Goal: Information Seeking & Learning: Learn about a topic

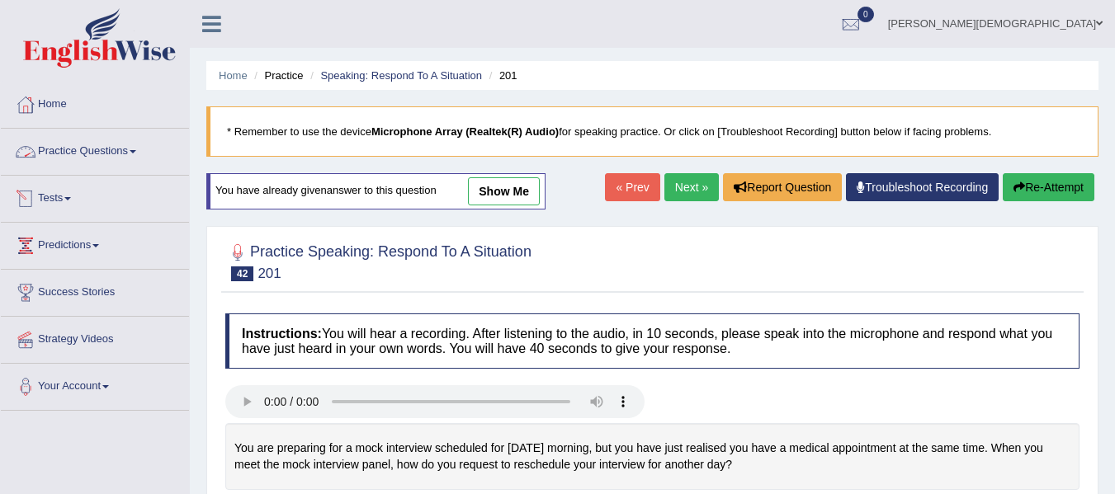
click at [136, 151] on span at bounding box center [133, 151] width 7 height 3
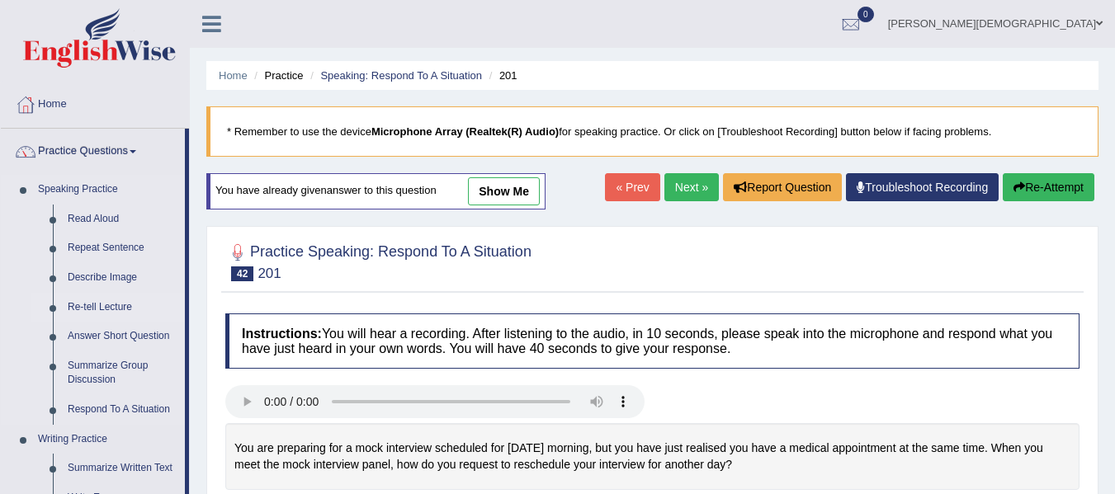
click at [117, 303] on link "Re-tell Lecture" at bounding box center [122, 308] width 125 height 30
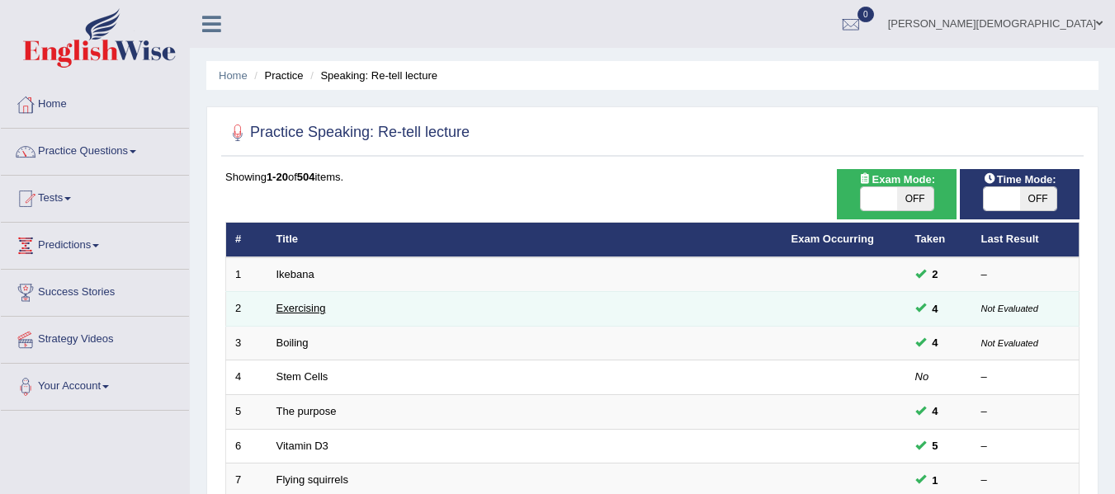
click at [312, 310] on link "Exercising" at bounding box center [301, 308] width 50 height 12
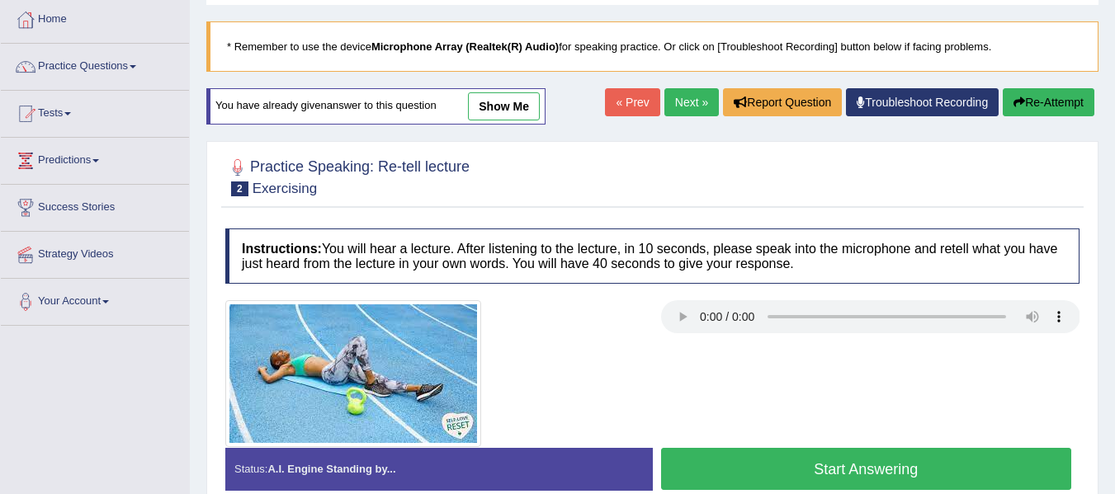
scroll to position [165, 0]
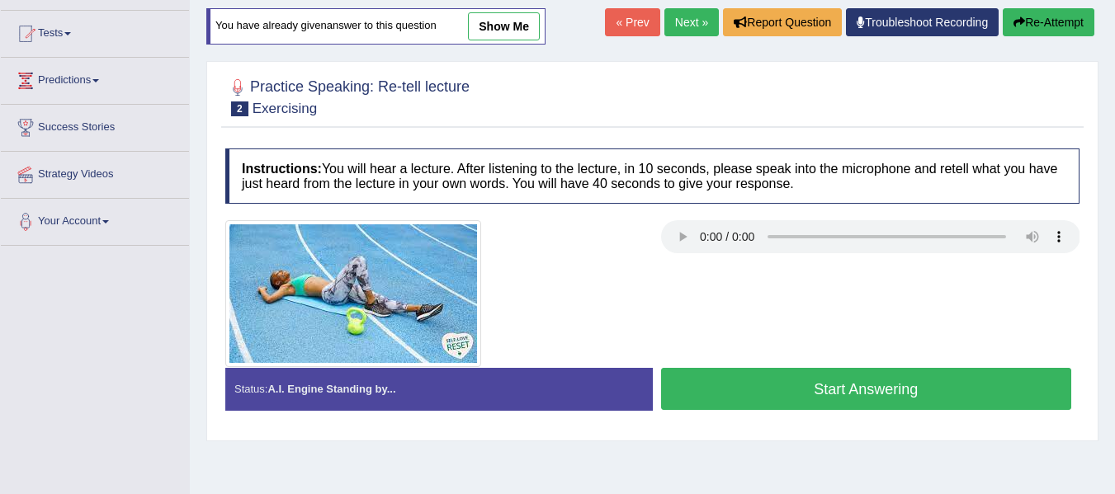
click at [874, 394] on button "Start Answering" at bounding box center [866, 389] width 411 height 42
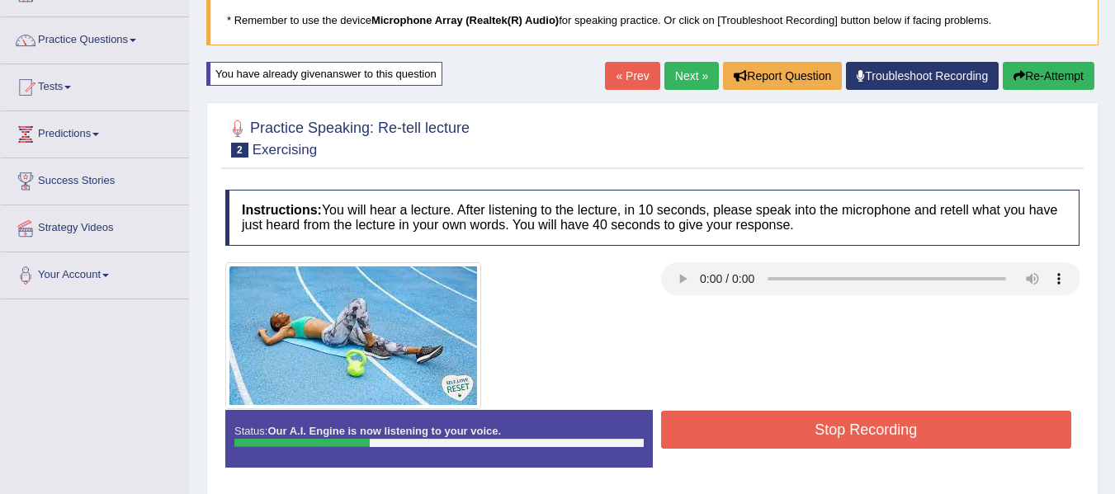
scroll to position [83, 0]
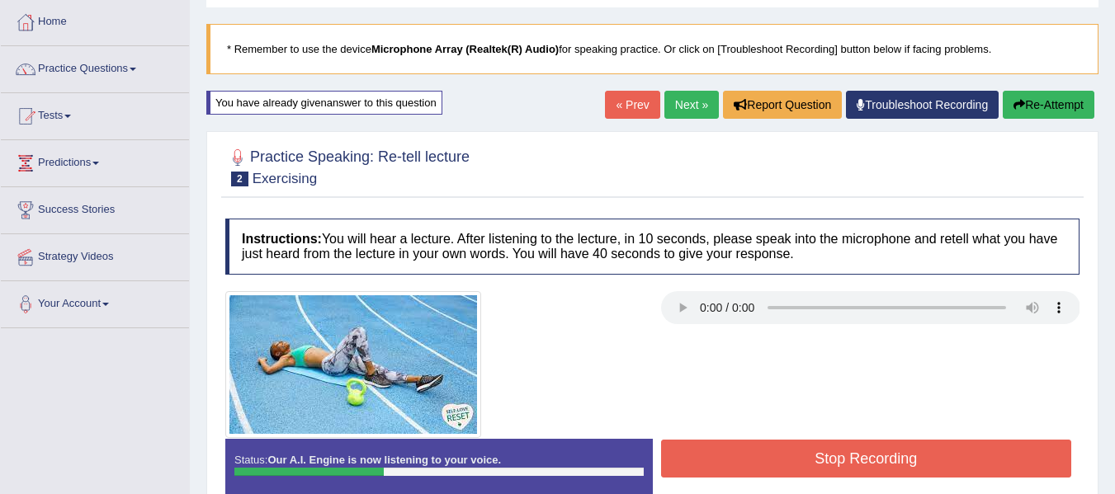
click at [1048, 103] on button "Re-Attempt" at bounding box center [1049, 105] width 92 height 28
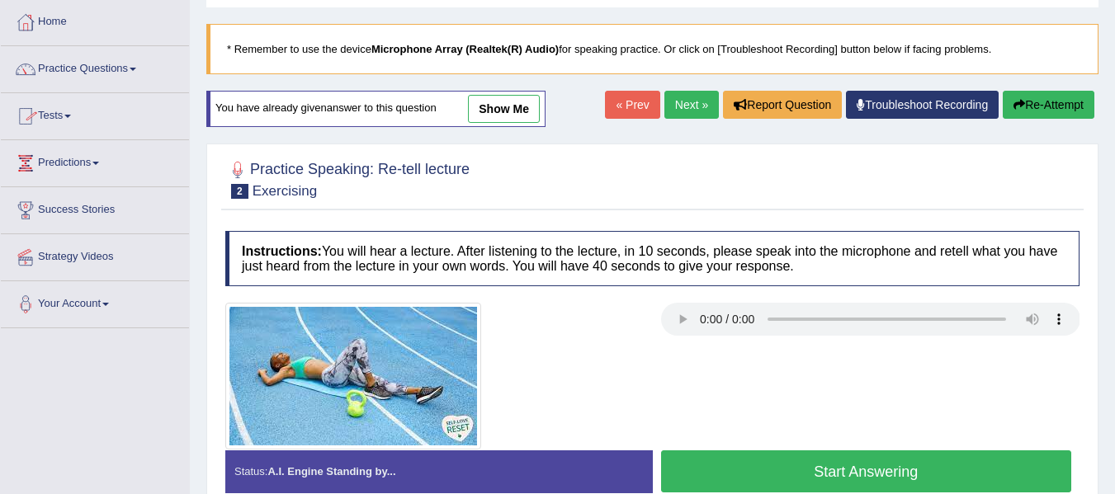
click at [871, 460] on button "Start Answering" at bounding box center [866, 472] width 411 height 42
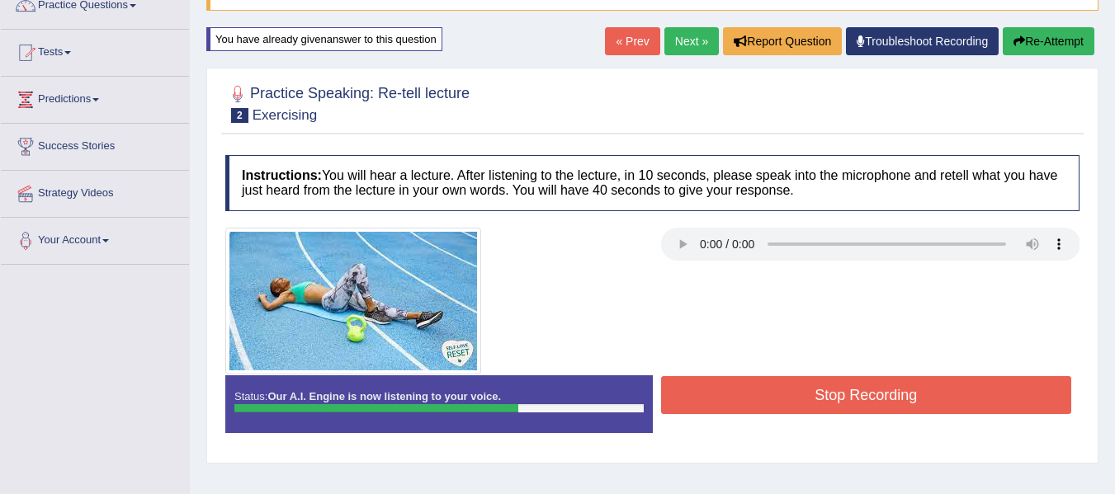
scroll to position [165, 0]
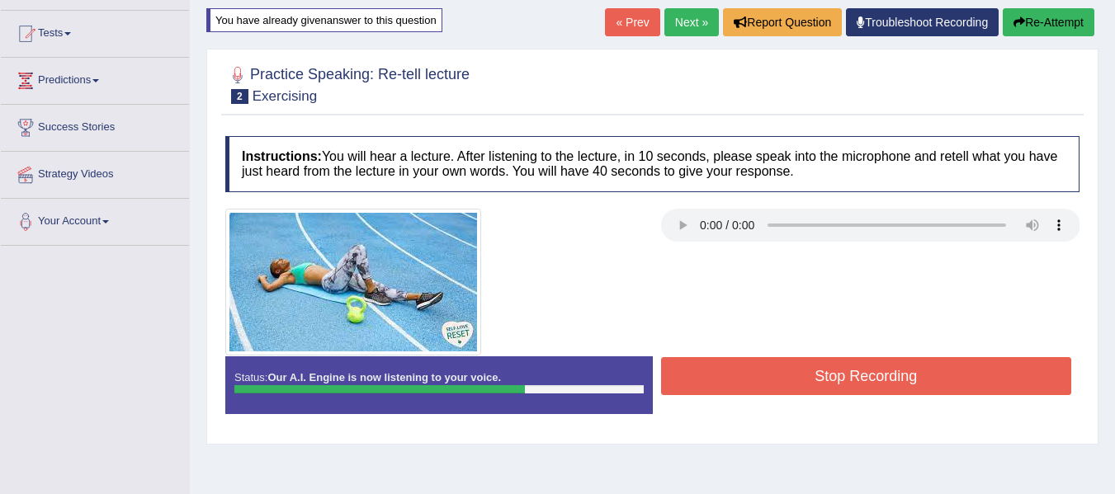
click at [859, 368] on button "Stop Recording" at bounding box center [866, 376] width 411 height 38
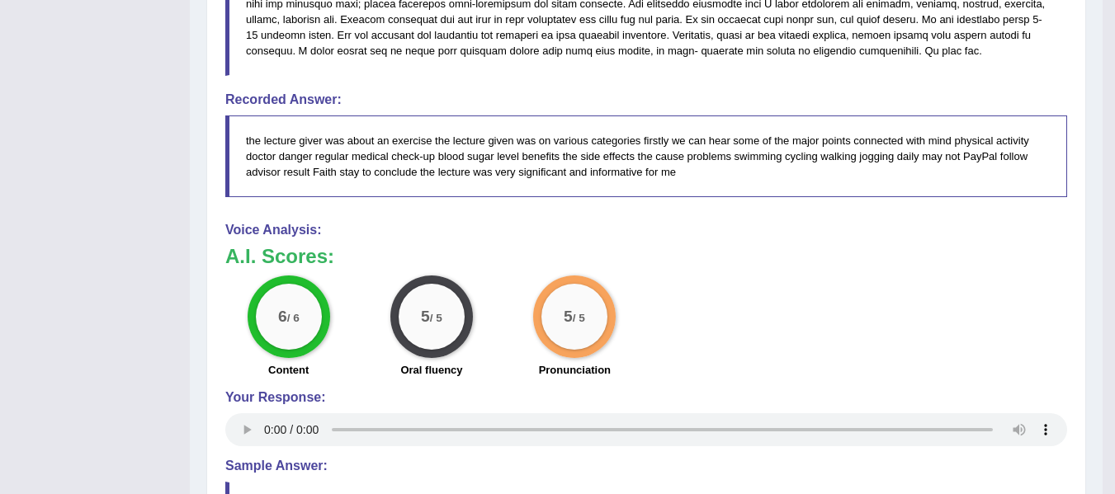
scroll to position [660, 0]
